Goal: Task Accomplishment & Management: Manage account settings

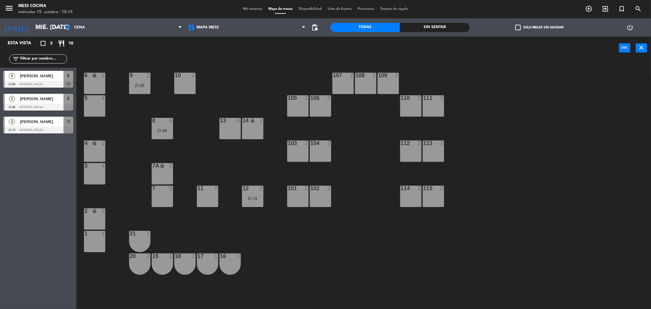
click at [251, 10] on span "Mis reservas" at bounding box center [252, 8] width 25 height 3
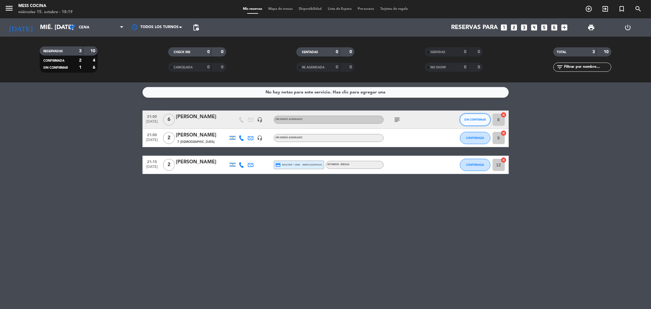
click at [467, 120] on span "SIN CONFIRMAR" at bounding box center [475, 119] width 22 height 3
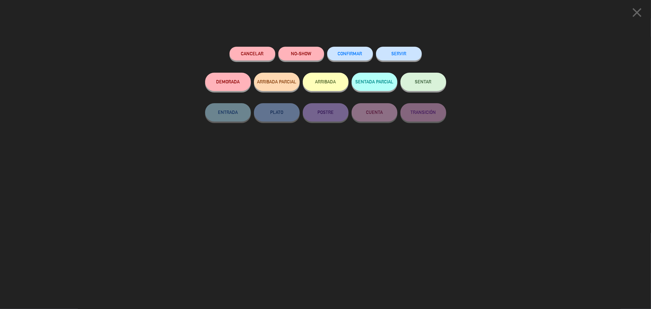
click at [352, 57] on button "CONFIRMAR" at bounding box center [350, 54] width 46 height 14
